Goal: Task Accomplishment & Management: Complete application form

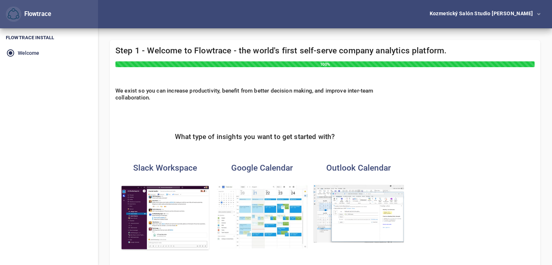
click at [261, 200] on img "button" at bounding box center [262, 217] width 91 height 64
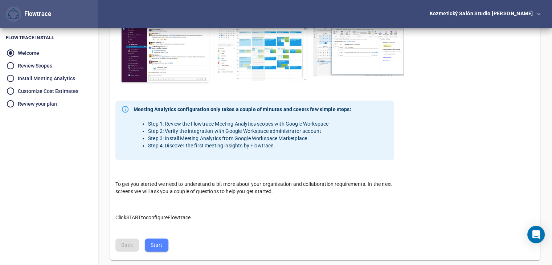
scroll to position [183, 0]
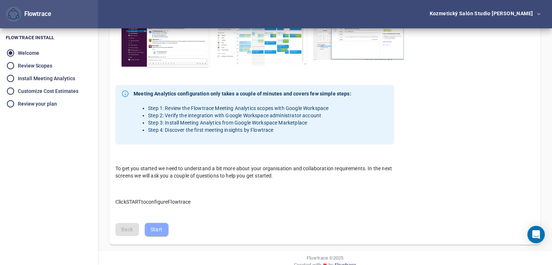
click at [157, 233] on span "Start" at bounding box center [157, 229] width 12 height 9
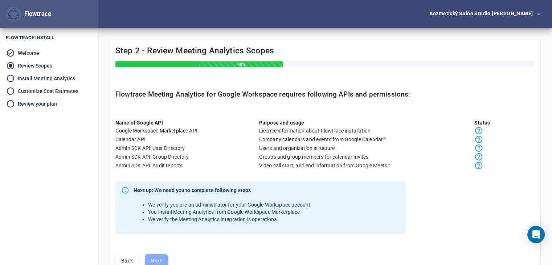
click at [159, 259] on span "Next" at bounding box center [157, 260] width 12 height 9
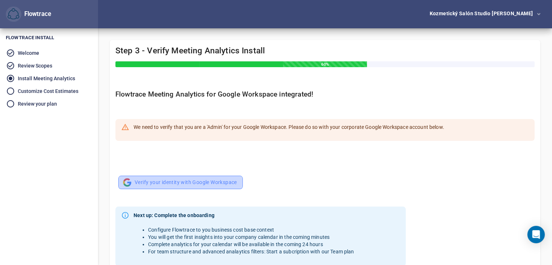
click at [165, 182] on span "Verify your identity with Google Workspace" at bounding box center [180, 182] width 113 height 9
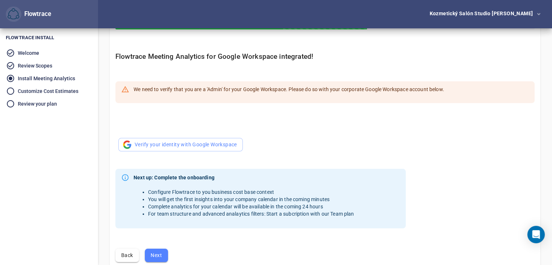
scroll to position [76, 0]
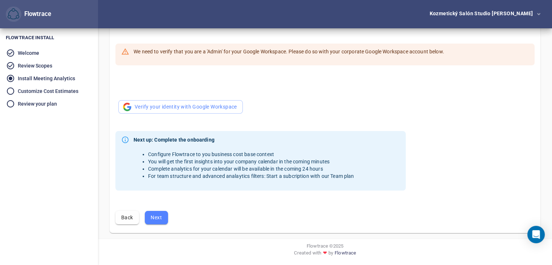
click at [163, 221] on button "Next" at bounding box center [156, 217] width 23 height 13
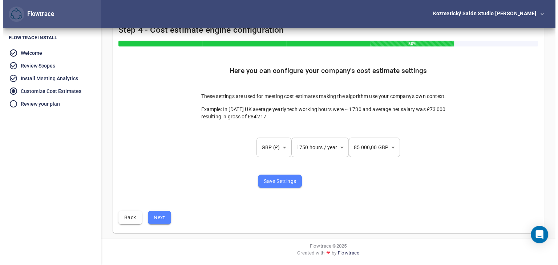
scroll to position [0, 0]
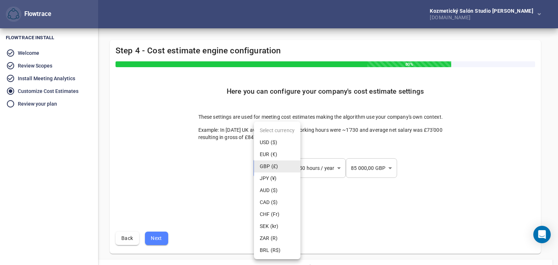
click at [275, 174] on body "Flowtrace Kozmetický salón Studio Simona [DOMAIN_NAME] Flowtrace Flowtrace Inst…" at bounding box center [279, 132] width 558 height 265
click at [271, 154] on li "EUR (€)" at bounding box center [277, 155] width 46 height 12
type input "***"
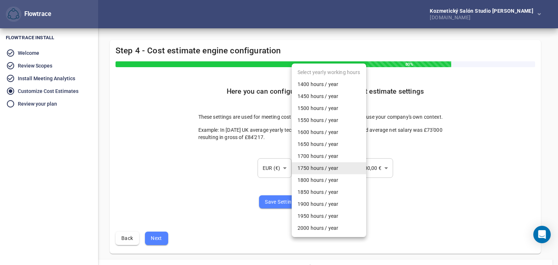
click at [328, 164] on body "Flowtrace Kozmetický salón Studio Simona [DOMAIN_NAME] Flowtrace Flowtrace Inst…" at bounding box center [279, 132] width 558 height 265
click at [339, 82] on li "1400 hours / year" at bounding box center [329, 84] width 74 height 12
type input "****"
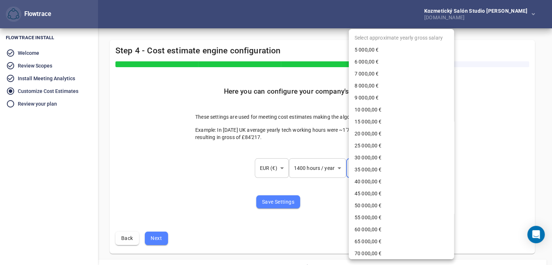
click at [372, 173] on body "Flowtrace Kozmetický salón Studio Simona [DOMAIN_NAME] Flowtrace Flowtrace Inst…" at bounding box center [276, 132] width 552 height 265
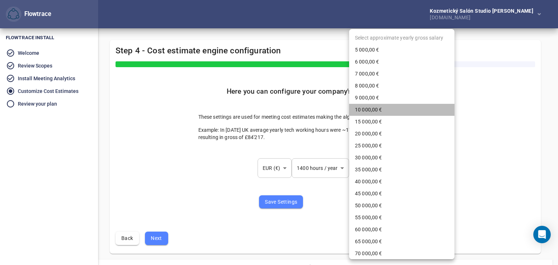
click at [404, 108] on li "10 000,00 €" at bounding box center [401, 110] width 105 height 12
type input "**"
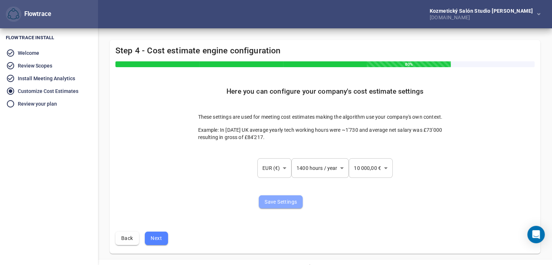
click at [279, 202] on span "Save Settings" at bounding box center [281, 202] width 32 height 9
click at [157, 239] on span "Next" at bounding box center [157, 238] width 12 height 9
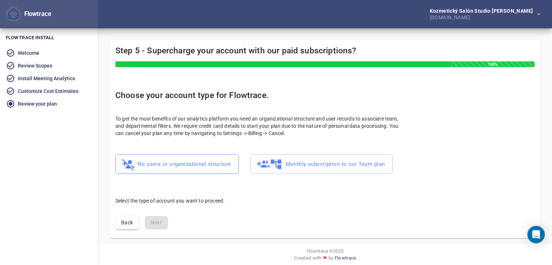
click at [176, 165] on span "No users or organizational structure" at bounding box center [177, 164] width 108 height 14
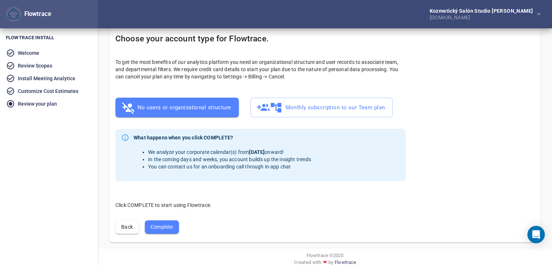
scroll to position [58, 0]
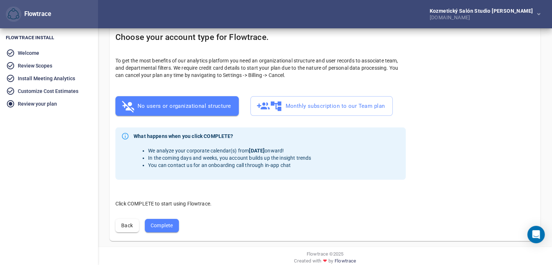
click at [161, 231] on button "Complete" at bounding box center [162, 225] width 34 height 13
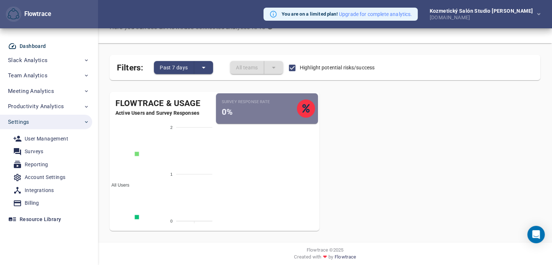
scroll to position [35, 0]
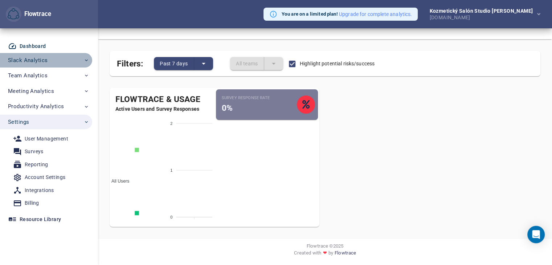
click at [18, 58] on span "Slack Analytics" at bounding box center [28, 60] width 40 height 9
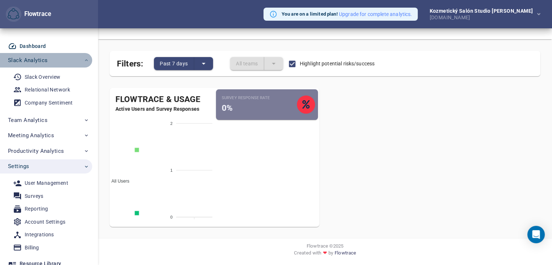
click at [28, 59] on span "Slack Analytics" at bounding box center [28, 60] width 40 height 9
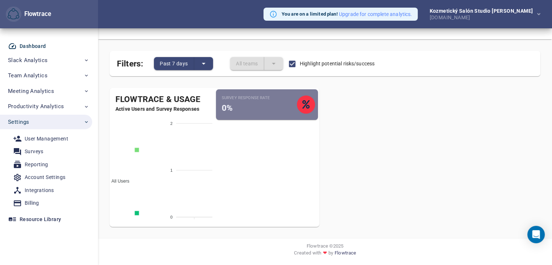
click at [36, 44] on div "Dashboard" at bounding box center [33, 46] width 27 height 9
click at [142, 146] on div "All Users Active Employees" at bounding box center [137, 185] width 54 height 128
click at [28, 63] on span "Slack Analytics" at bounding box center [28, 60] width 40 height 9
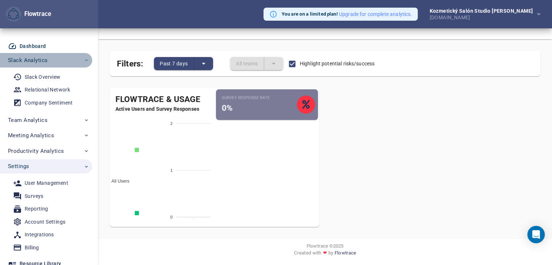
click at [28, 63] on span "Slack Analytics" at bounding box center [28, 60] width 40 height 9
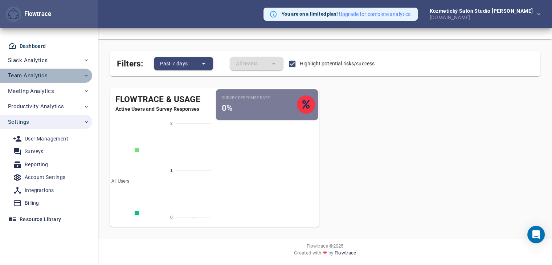
click at [36, 73] on span "Team Analytics" at bounding box center [28, 75] width 40 height 9
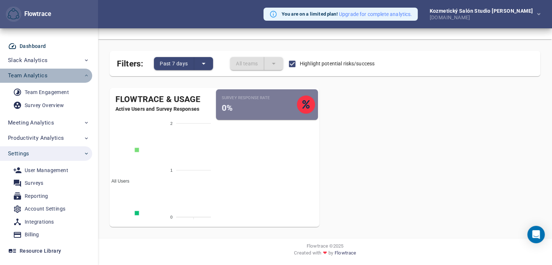
click at [36, 73] on span "Team Analytics" at bounding box center [28, 75] width 40 height 9
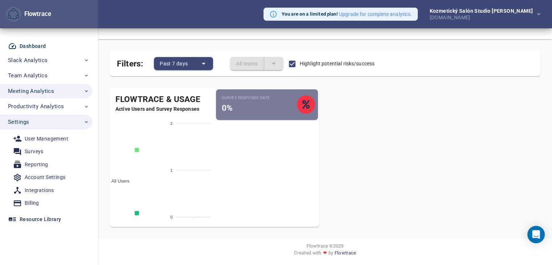
click at [40, 89] on span "Meeting Analytics" at bounding box center [31, 90] width 46 height 9
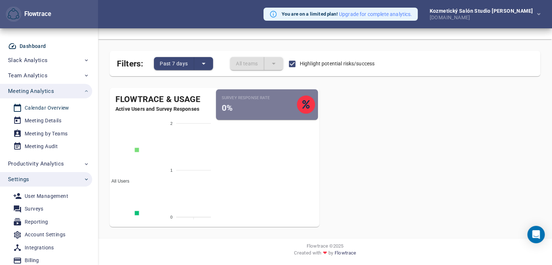
click at [49, 106] on div "Calendar Overview" at bounding box center [47, 108] width 45 height 9
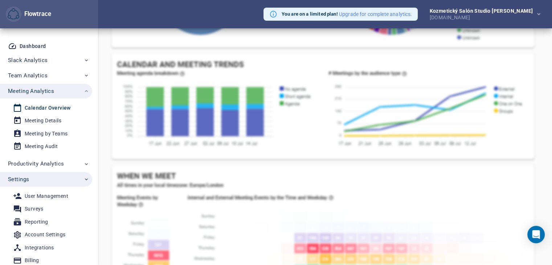
scroll to position [255, 0]
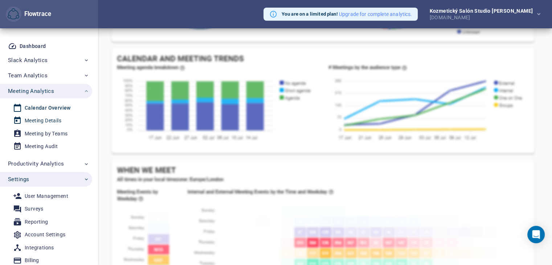
click at [44, 125] on div "Meeting Details" at bounding box center [43, 120] width 37 height 9
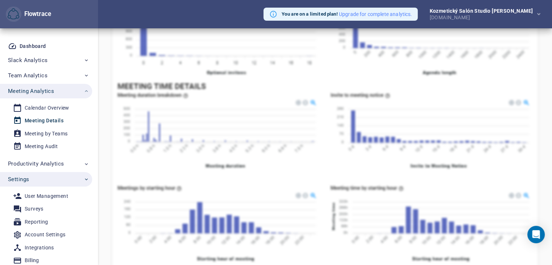
scroll to position [234, 0]
